Goal: Transaction & Acquisition: Book appointment/travel/reservation

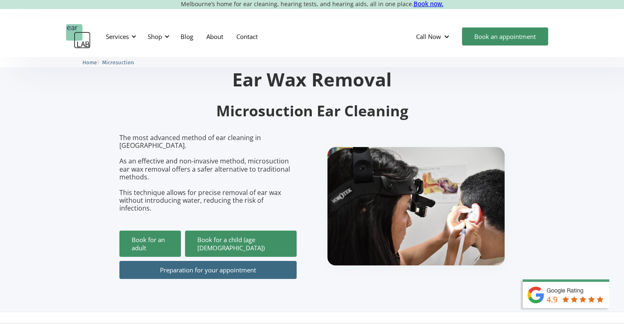
scroll to position [41, 0]
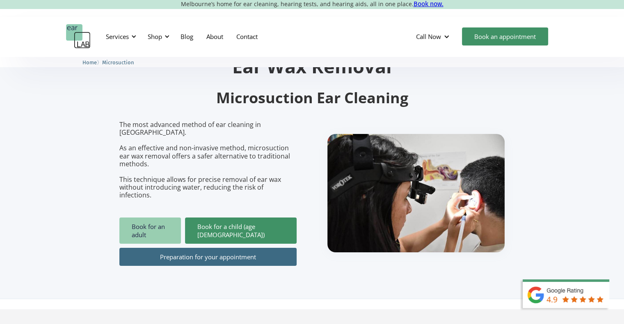
click at [169, 219] on link "Book for an adult" at bounding box center [150, 231] width 62 height 26
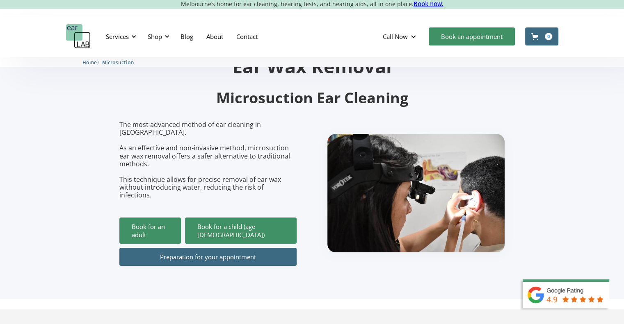
scroll to position [41, 0]
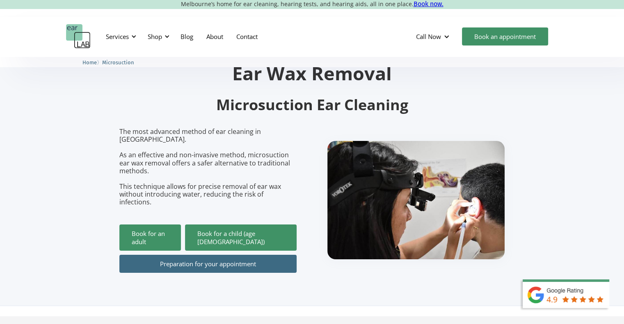
scroll to position [123, 0]
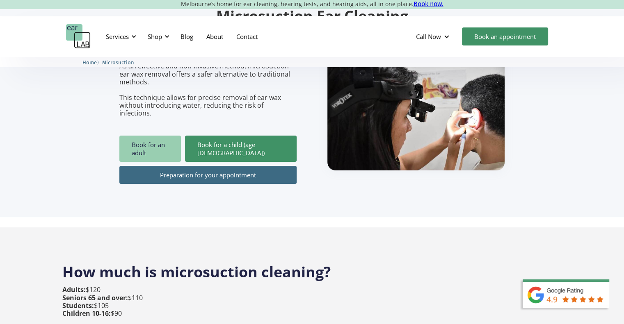
click at [159, 136] on link "Book for an adult" at bounding box center [150, 149] width 62 height 26
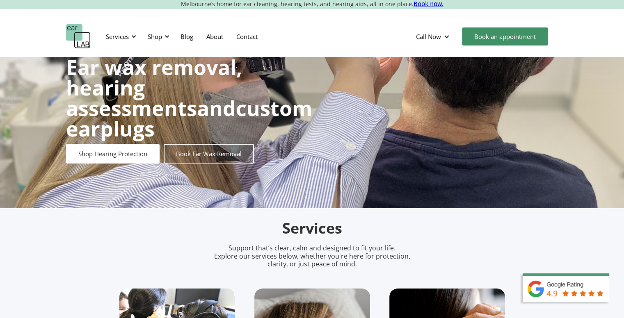
scroll to position [41, 0]
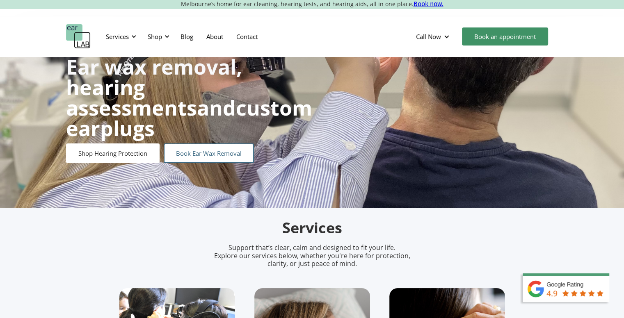
click at [219, 150] on link "Book Ear Wax Removal" at bounding box center [209, 154] width 90 height 20
